Goal: Find contact information: Find contact information

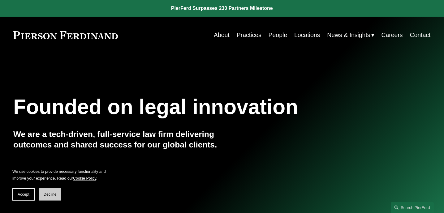
click at [51, 193] on span "Decline" at bounding box center [50, 195] width 13 height 4
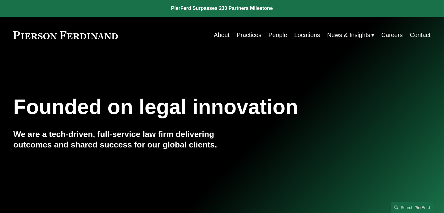
click at [281, 35] on link "People" at bounding box center [278, 35] width 19 height 12
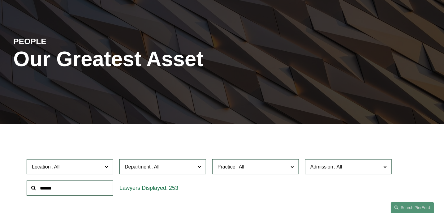
scroll to position [124, 0]
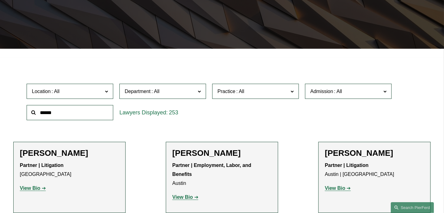
click at [200, 92] on span at bounding box center [199, 91] width 3 height 8
click at [0, 0] on link "Corporate" at bounding box center [0, 0] width 0 height 0
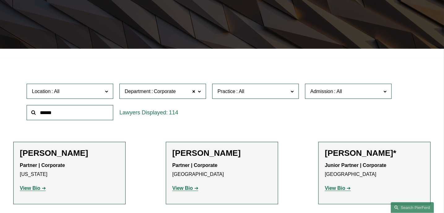
click at [201, 92] on span at bounding box center [199, 91] width 3 height 8
click at [0, 0] on link "Intellectual Property" at bounding box center [0, 0] width 0 height 0
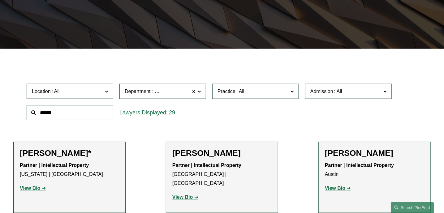
click at [79, 155] on h2 "[PERSON_NAME]*" at bounding box center [69, 154] width 99 height 10
click at [38, 190] on strong "View Bio" at bounding box center [30, 188] width 20 height 5
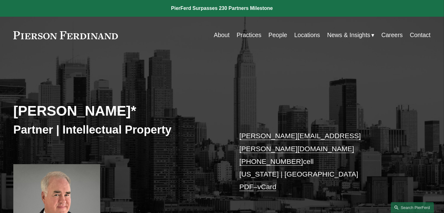
drag, startPoint x: 13, startPoint y: 119, endPoint x: 133, endPoint y: 114, distance: 119.3
click at [133, 114] on div "Jeffrey Ambroziak* Partner | Intellectual Property jeffrey.ambroziak@pierferd.c…" at bounding box center [222, 157] width 444 height 181
copy h2 "Jeffrey Ambroziak"
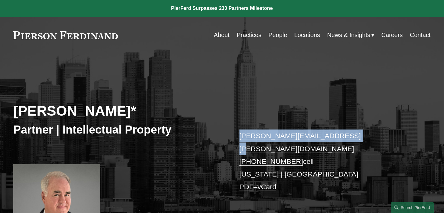
drag, startPoint x: 348, startPoint y: 138, endPoint x: 240, endPoint y: 135, distance: 108.7
click at [240, 135] on p "jeffrey.ambroziak@pierferd.com +1.203.535.3879 cell New York | Boston PDF – vCa…" at bounding box center [327, 162] width 174 height 64
copy link "jeffrey.ambroziak@pierferd.com"
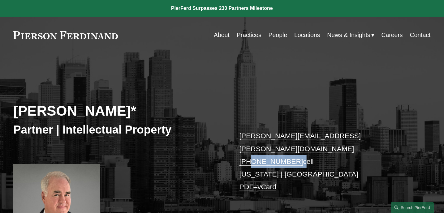
drag, startPoint x: 296, startPoint y: 151, endPoint x: 251, endPoint y: 151, distance: 45.5
click at [251, 151] on p "jeffrey.ambroziak@pierferd.com +1.203.535.3879 cell New York | Boston PDF – vCa…" at bounding box center [327, 162] width 174 height 64
copy p "203.535.3879"
